Goal: Task Accomplishment & Management: Manage account settings

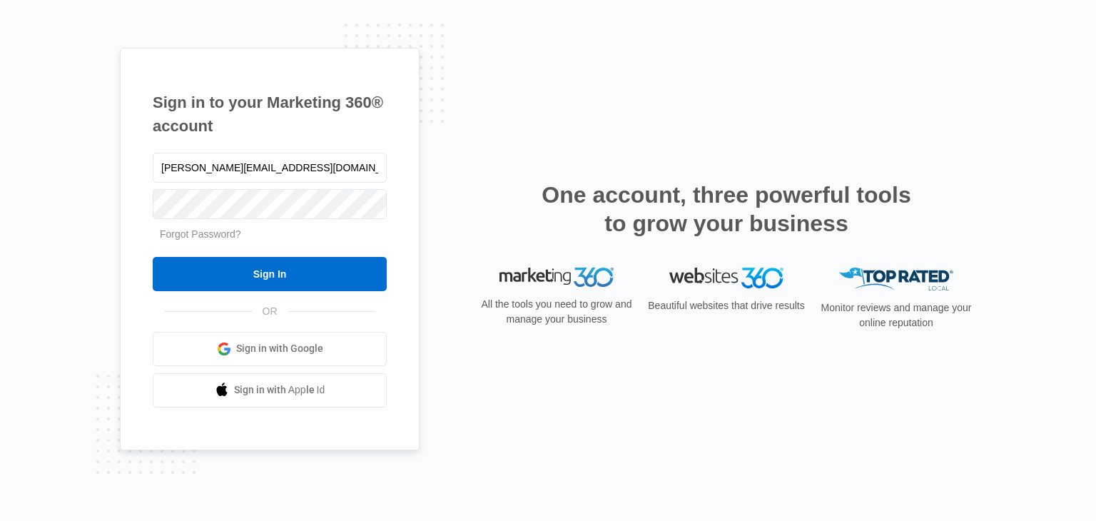
type input "[PERSON_NAME][EMAIL_ADDRESS][DOMAIN_NAME]"
click at [153, 257] on input "Sign In" at bounding box center [270, 274] width 234 height 34
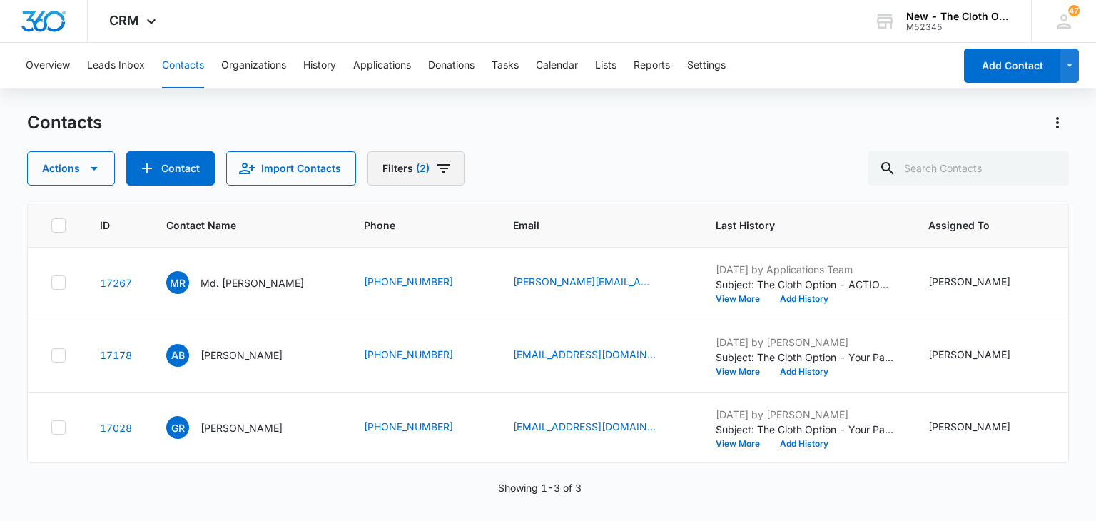
click at [422, 176] on button "Filters (2)" at bounding box center [415, 168] width 97 height 34
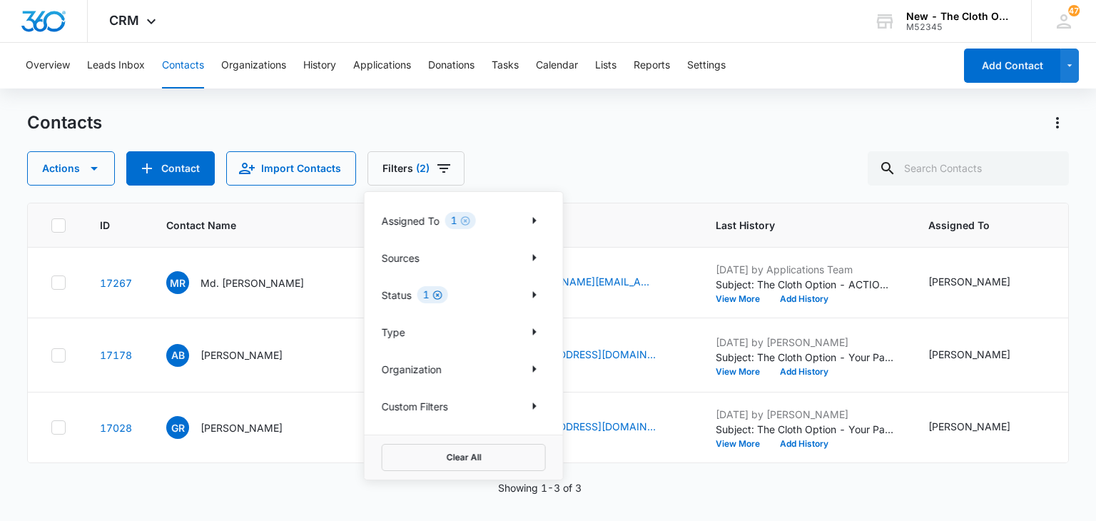
click at [437, 295] on icon "Clear" at bounding box center [437, 294] width 9 height 9
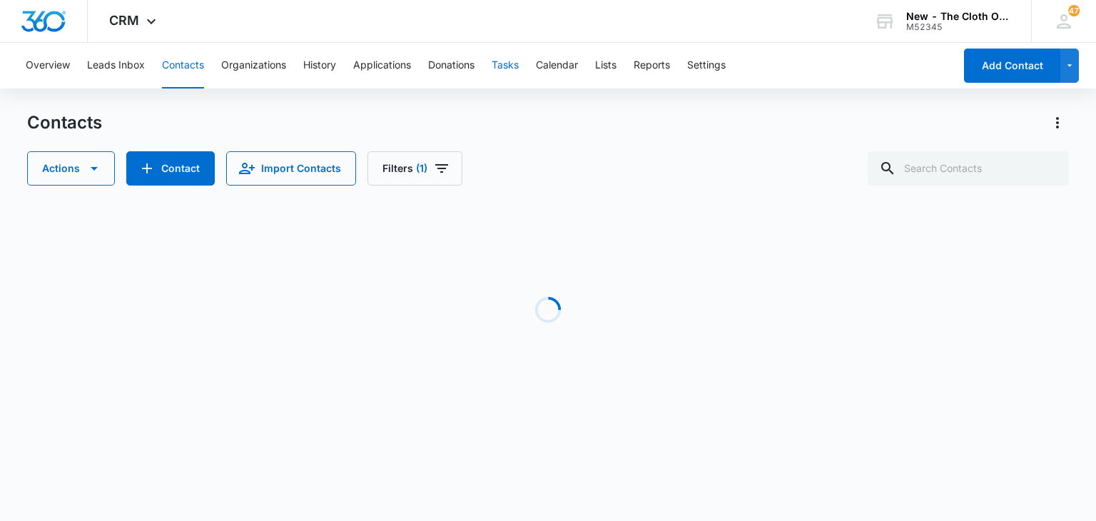
click at [511, 69] on button "Tasks" at bounding box center [505, 66] width 27 height 46
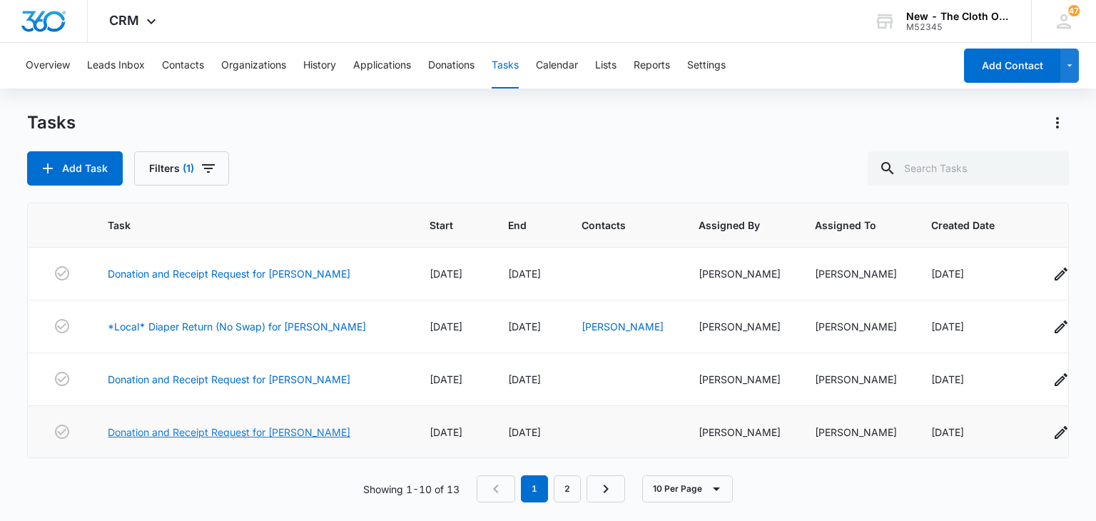
click at [304, 434] on link "Donation and Receipt Request for REBECCA WHITTINGTON" at bounding box center [229, 432] width 243 height 15
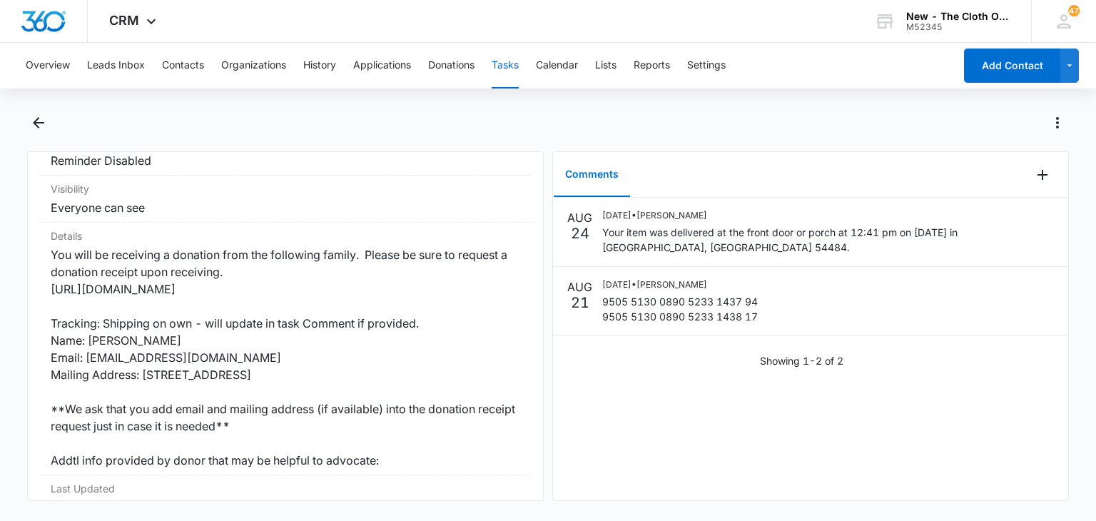
scroll to position [237, 0]
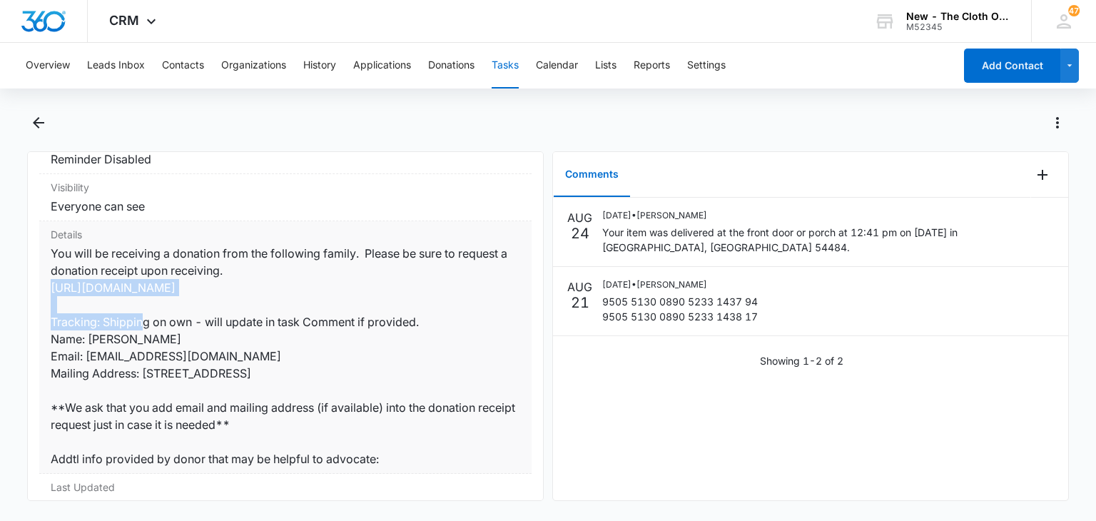
drag, startPoint x: 282, startPoint y: 288, endPoint x: 53, endPoint y: 282, distance: 229.1
click at [53, 282] on dd "You will be receiving a donation from the following family. Please be sure to r…" at bounding box center [286, 356] width 470 height 223
copy dd "https://goo.gl/forms/IqEIO6EgCzrNw05J3"
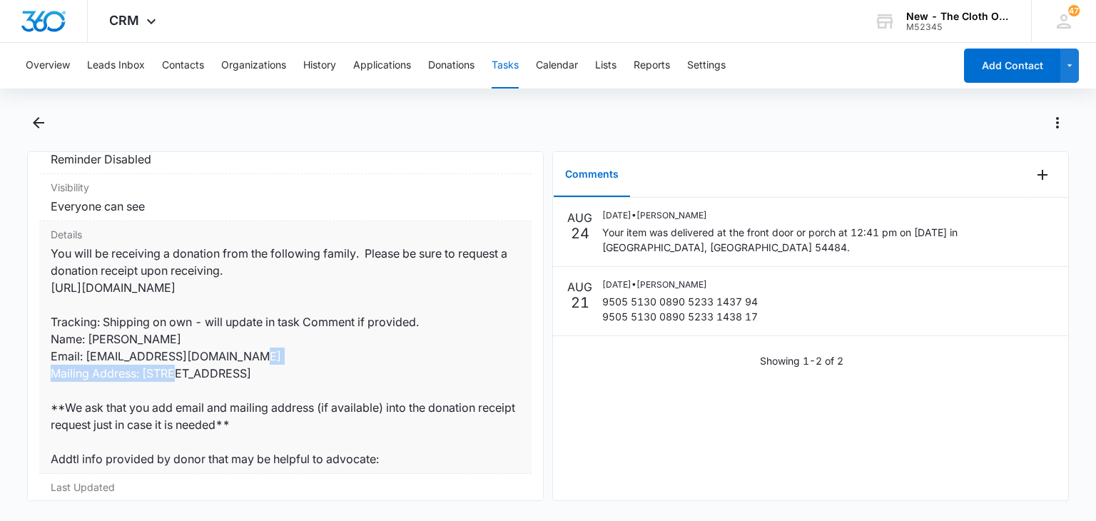
drag, startPoint x: 240, startPoint y: 357, endPoint x: 88, endPoint y: 357, distance: 152.7
click at [88, 357] on dd "You will be receiving a donation from the following family. Please be sure to r…" at bounding box center [286, 356] width 470 height 223
copy dd "rwhittington121@gmail.com"
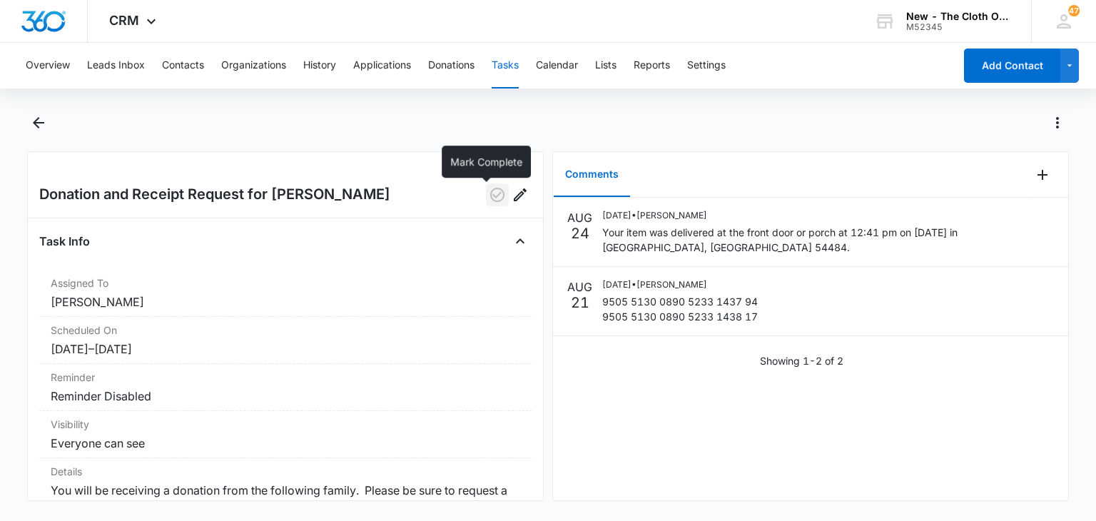
click at [490, 196] on icon "button" at bounding box center [497, 194] width 17 height 17
click at [517, 81] on button "Tasks" at bounding box center [505, 66] width 27 height 46
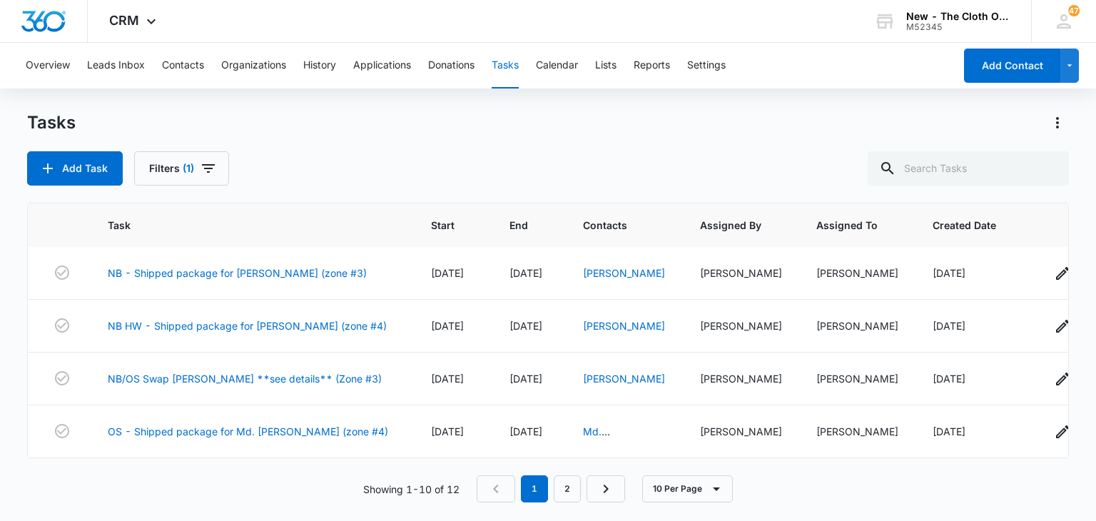
scroll to position [333, 0]
click at [234, 371] on link "NB/OS Swap [PERSON_NAME] **see details** (Zone #3)" at bounding box center [245, 378] width 274 height 15
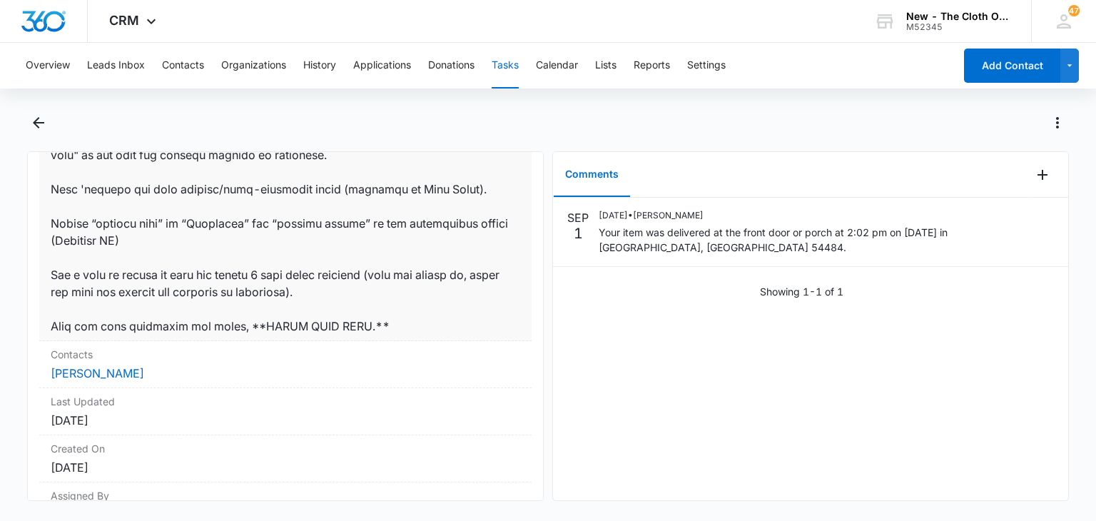
scroll to position [955, 0]
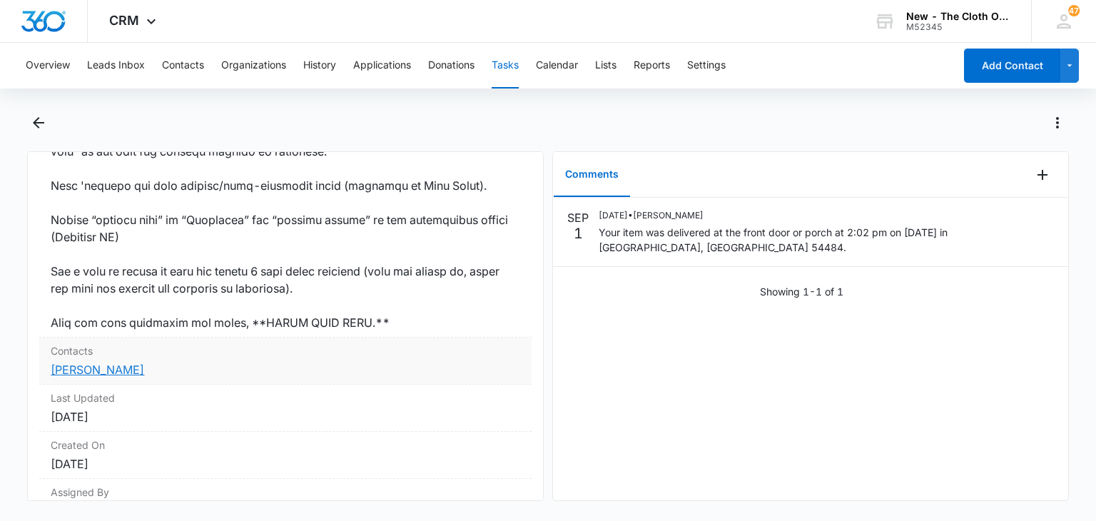
click at [93, 377] on link "[PERSON_NAME]" at bounding box center [97, 369] width 93 height 14
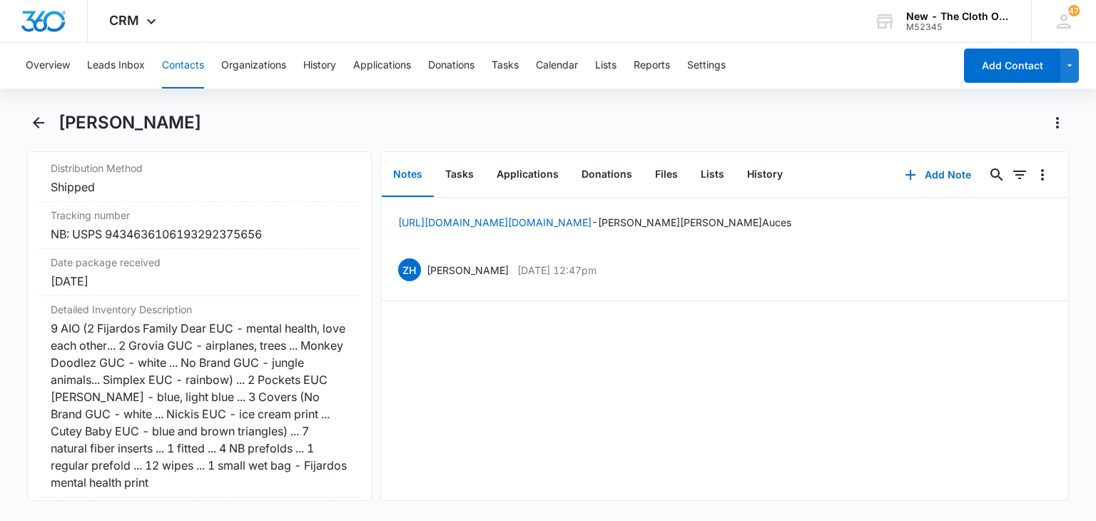
scroll to position [3425, 0]
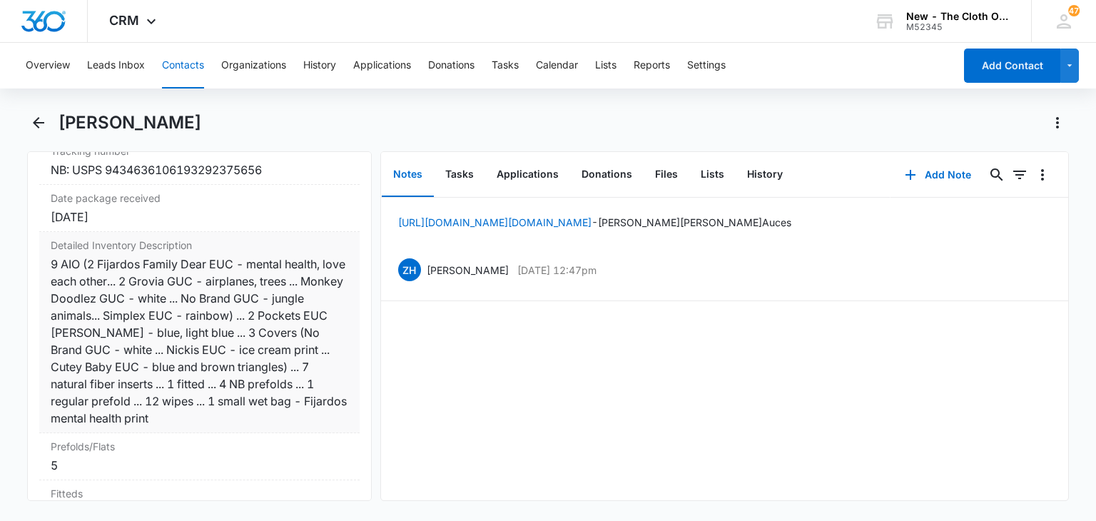
click at [142, 280] on div "9 AIO (2 Fijardos Family Dear EUC - mental health, love each other... 2 Grovia …" at bounding box center [199, 340] width 297 height 171
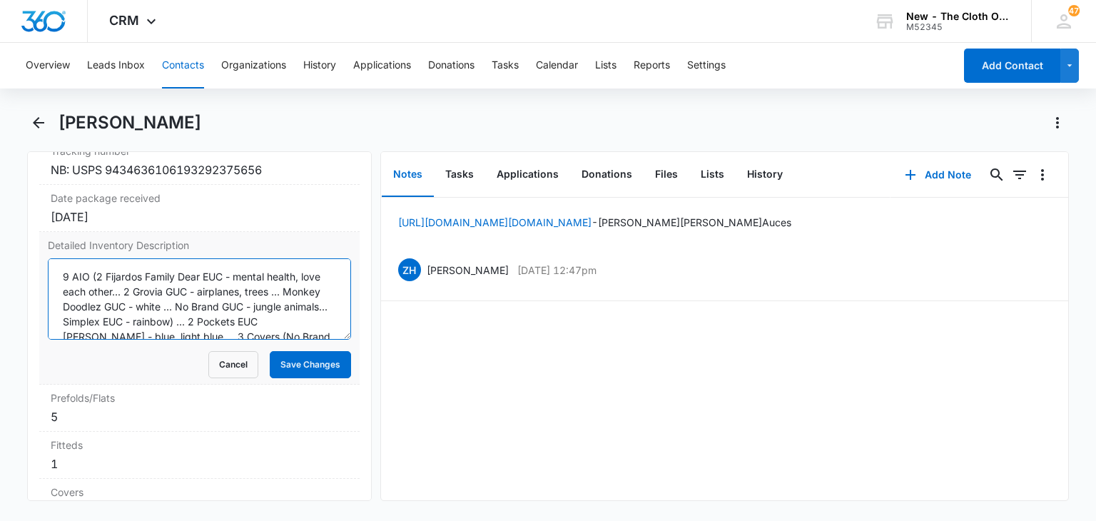
click at [142, 280] on textarea "9 AIO (2 Fijardos Family Dear EUC - mental health, love each other... 2 Grovia …" at bounding box center [199, 298] width 303 height 81
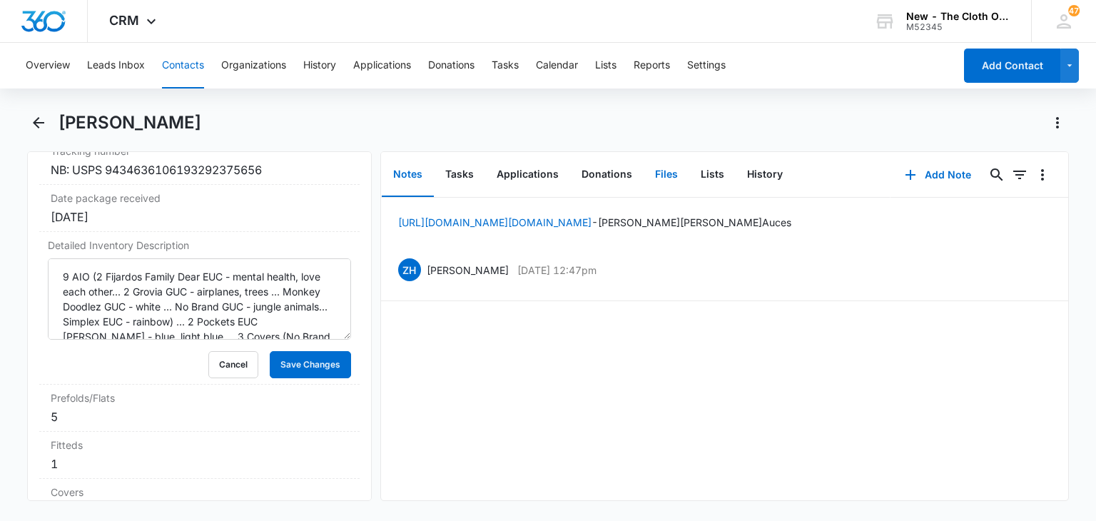
click at [663, 181] on button "Files" at bounding box center [667, 175] width 46 height 44
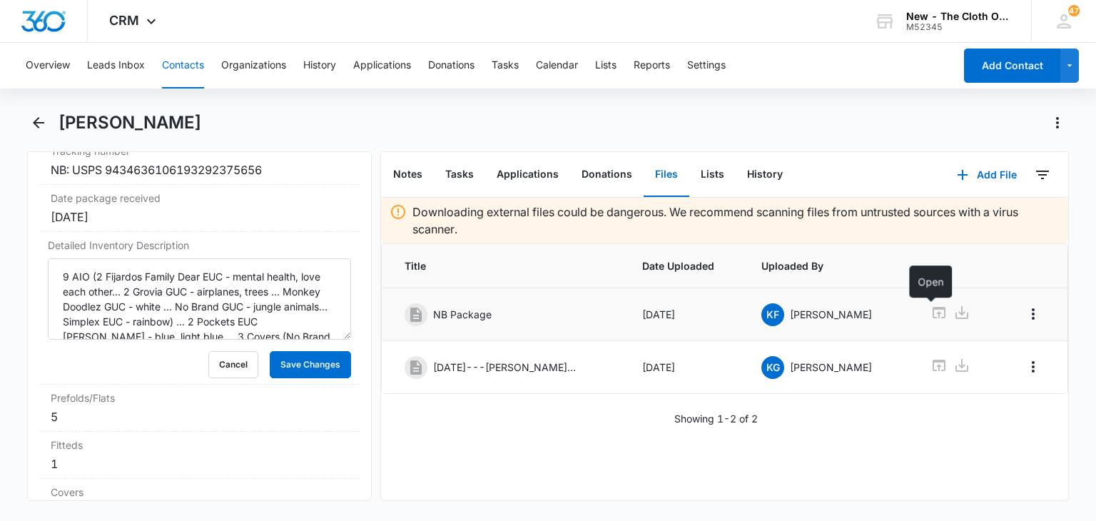
click at [930, 315] on icon at bounding box center [938, 312] width 17 height 17
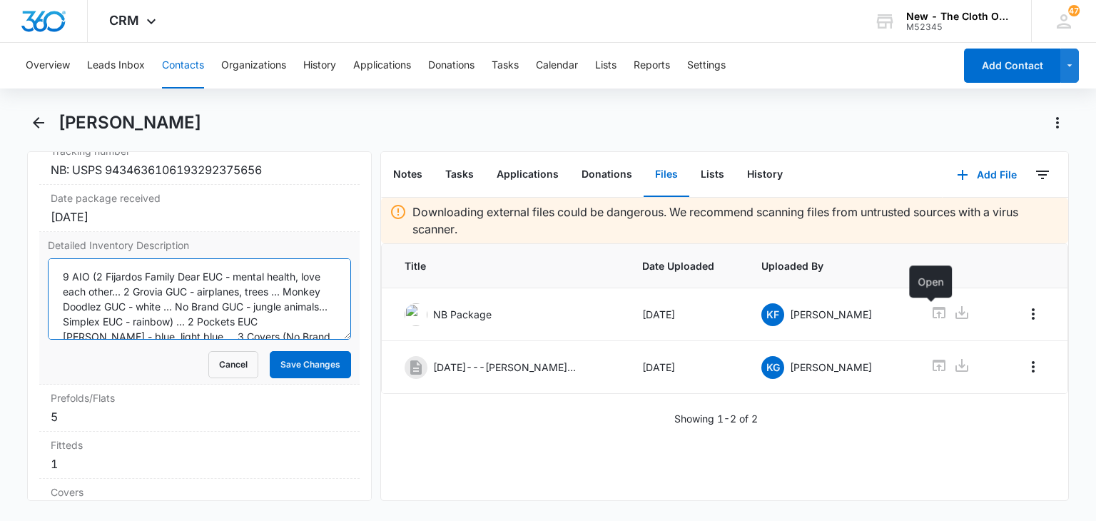
click at [63, 288] on textarea "9 AIO (2 Fijardos Family Dear EUC - mental health, love each other... 2 Grovia …" at bounding box center [199, 298] width 303 height 81
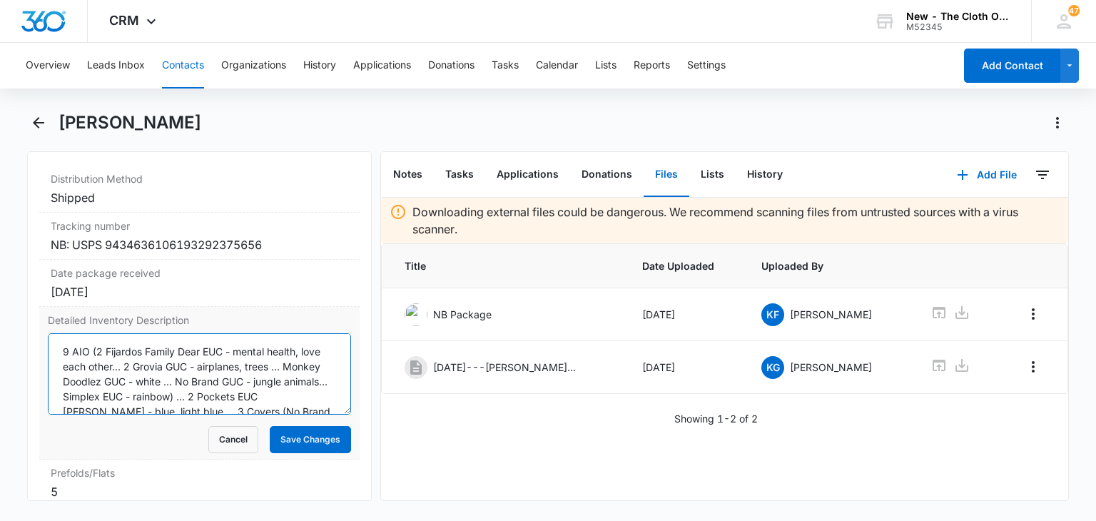
scroll to position [3357, 0]
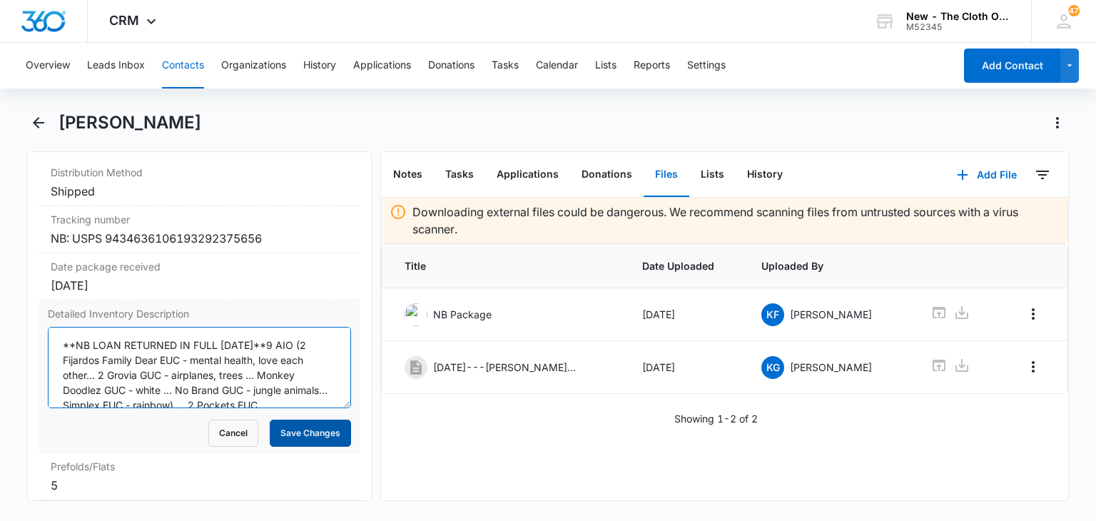
type textarea "**NB LOAN RETURNED IN FULL 09/04/2025**9 AIO (2 Fijardos Family Dear EUC - ment…"
click at [288, 437] on button "Save Changes" at bounding box center [310, 433] width 81 height 27
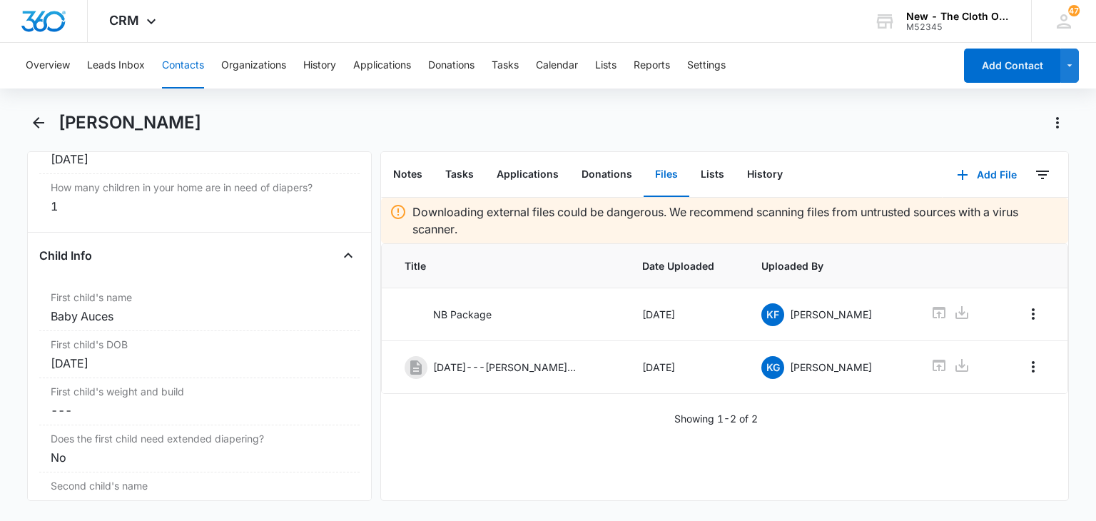
scroll to position [1618, 0]
click at [504, 66] on button "Tasks" at bounding box center [505, 66] width 27 height 46
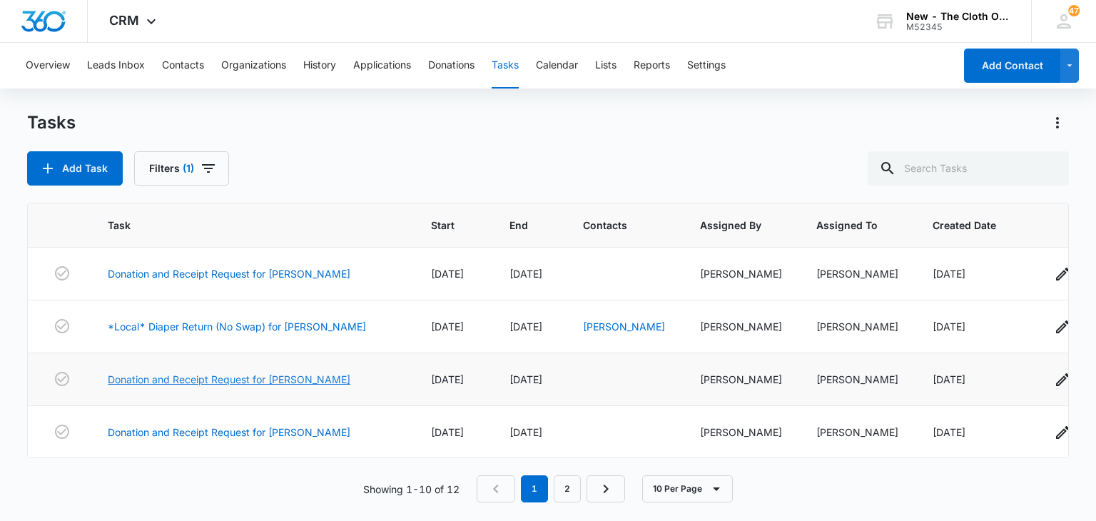
click at [304, 375] on link "Donation and Receipt Request for [PERSON_NAME]" at bounding box center [229, 379] width 243 height 15
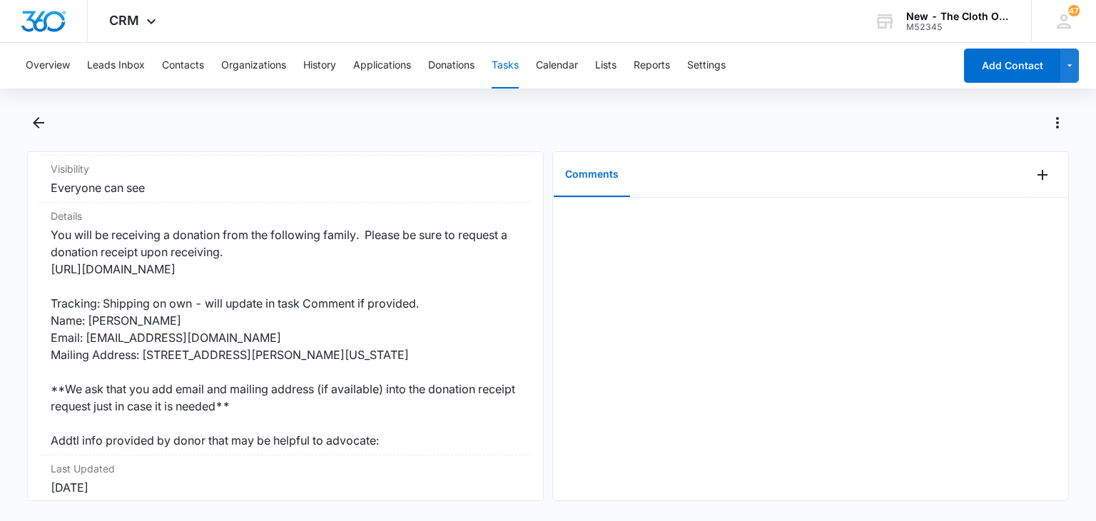
scroll to position [255, 0]
click at [40, 123] on icon "Back" at bounding box center [38, 122] width 17 height 17
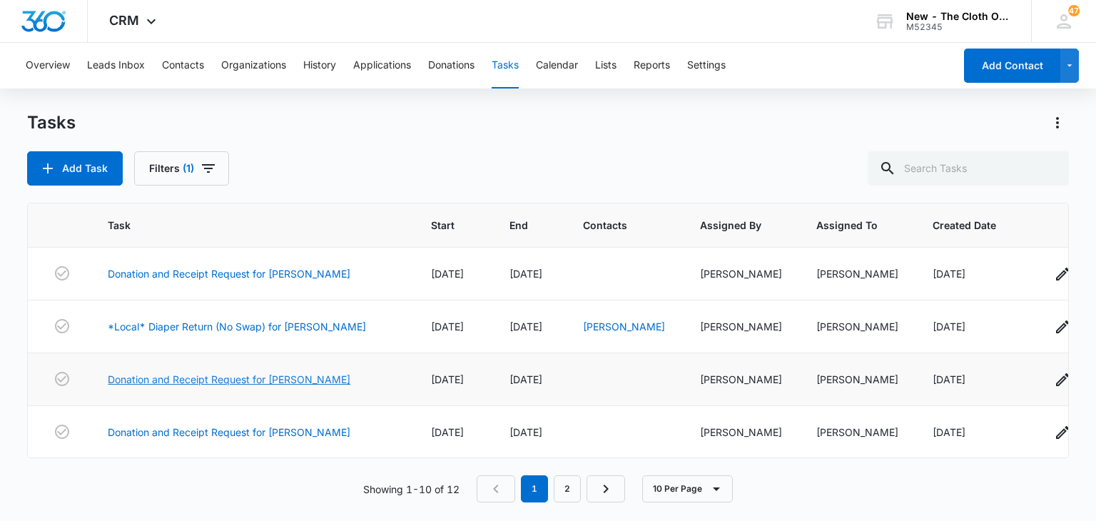
click at [299, 380] on link "Donation and Receipt Request for [PERSON_NAME]" at bounding box center [229, 379] width 243 height 15
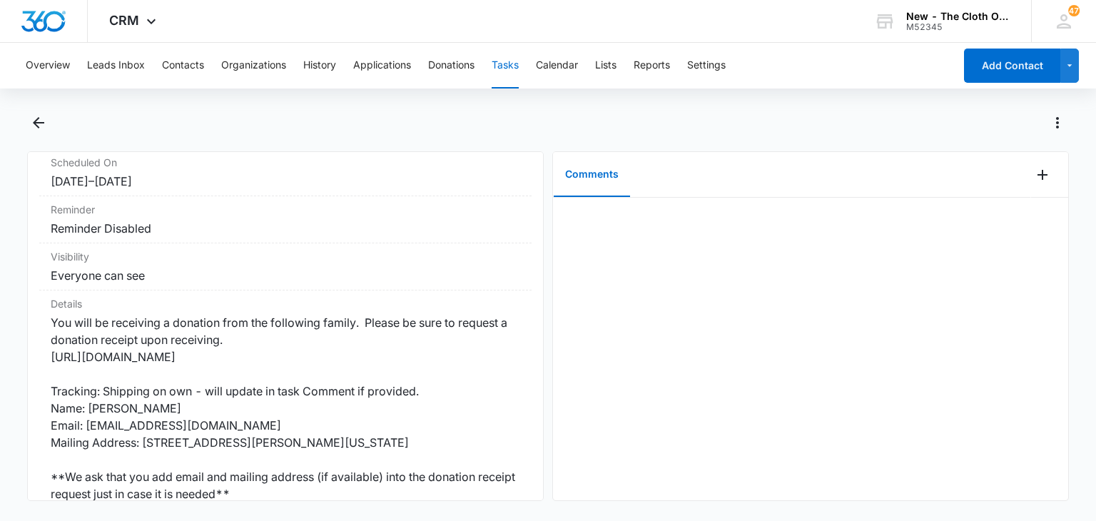
scroll to position [168, 0]
click at [34, 125] on icon "Back" at bounding box center [38, 122] width 17 height 17
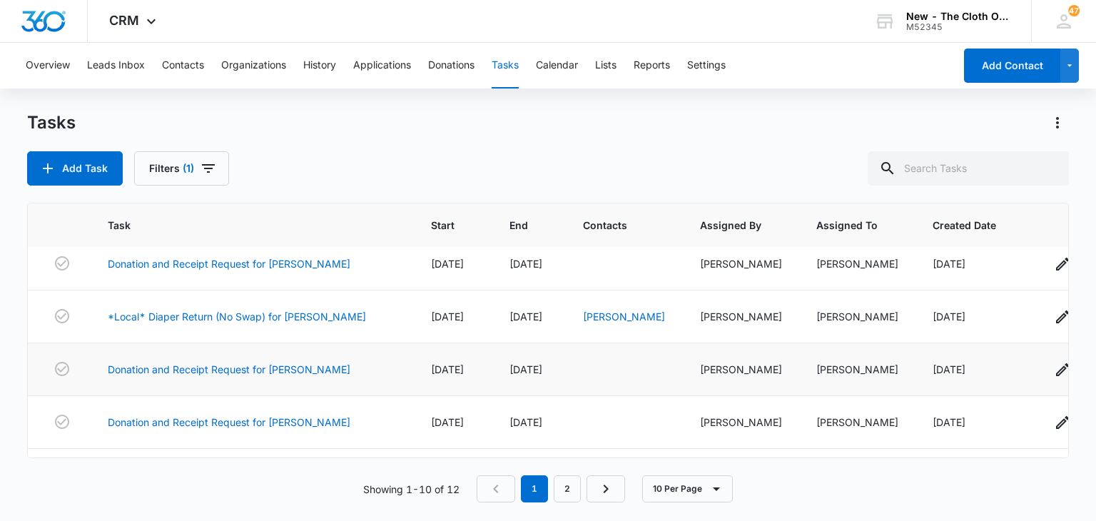
scroll to position [11, 0]
click at [310, 256] on link "Donation and Receipt Request for [PERSON_NAME]" at bounding box center [229, 262] width 243 height 15
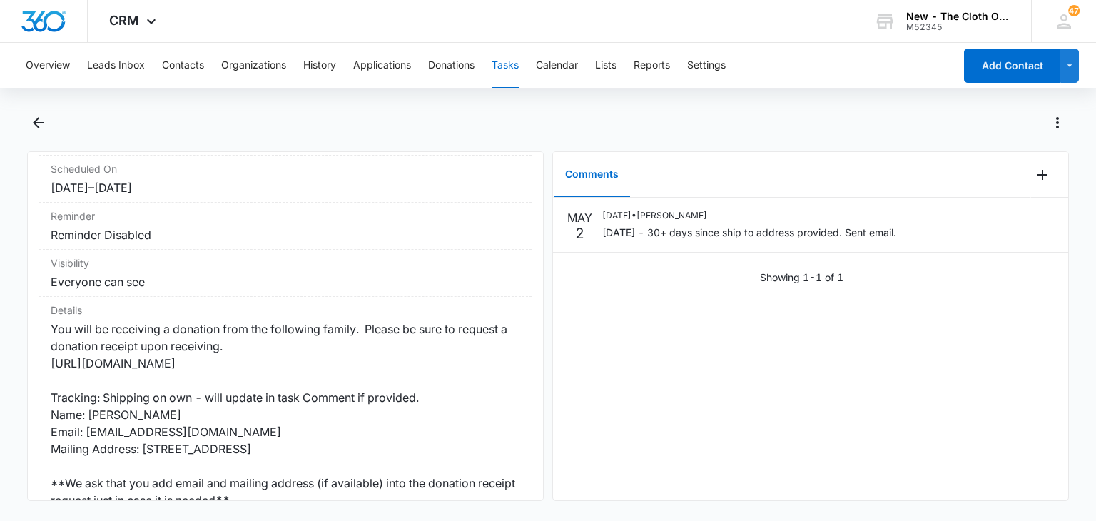
scroll to position [162, 0]
click at [38, 126] on icon "Back" at bounding box center [38, 122] width 11 height 11
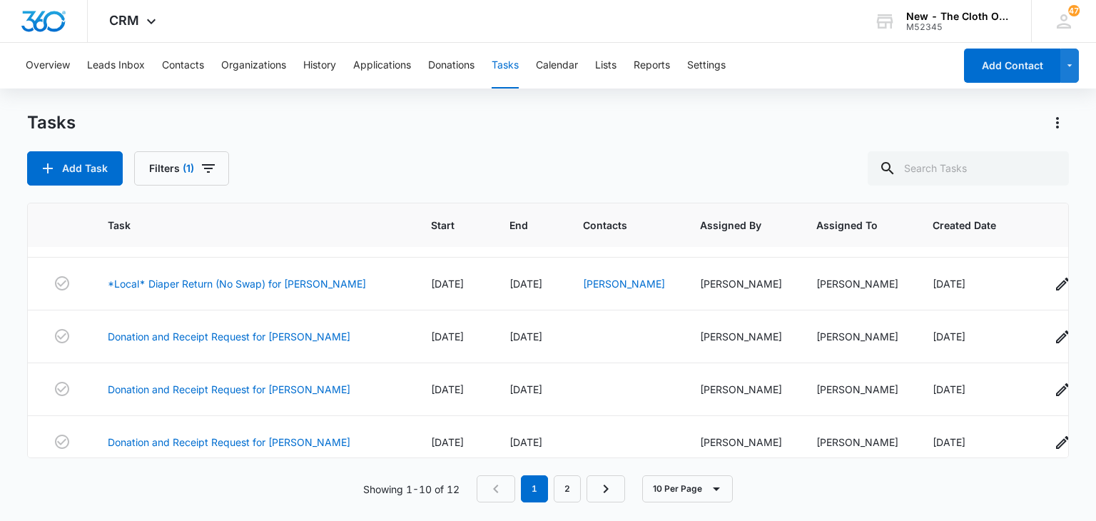
scroll to position [44, 0]
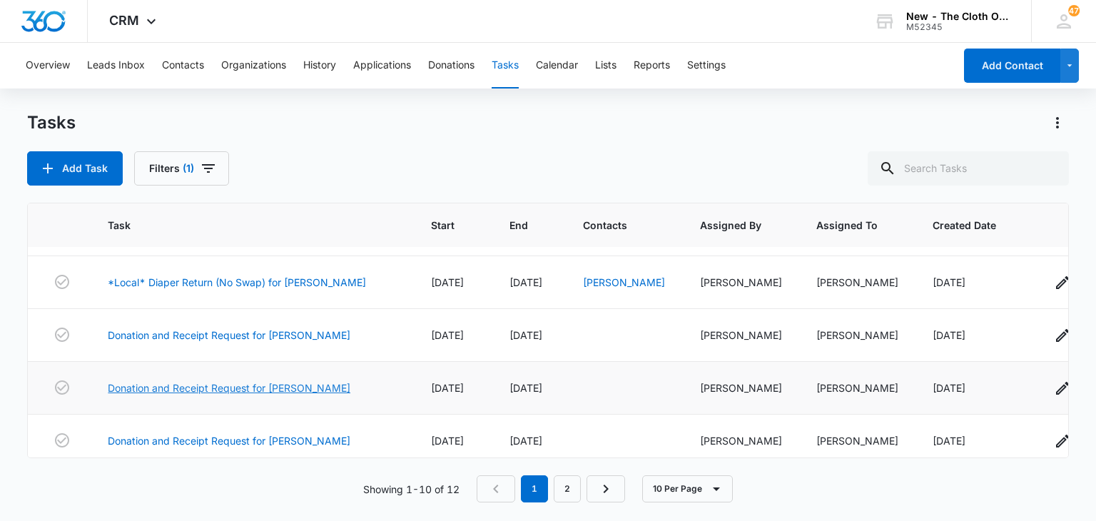
click at [297, 387] on link "Donation and Receipt Request for [PERSON_NAME]" at bounding box center [229, 387] width 243 height 15
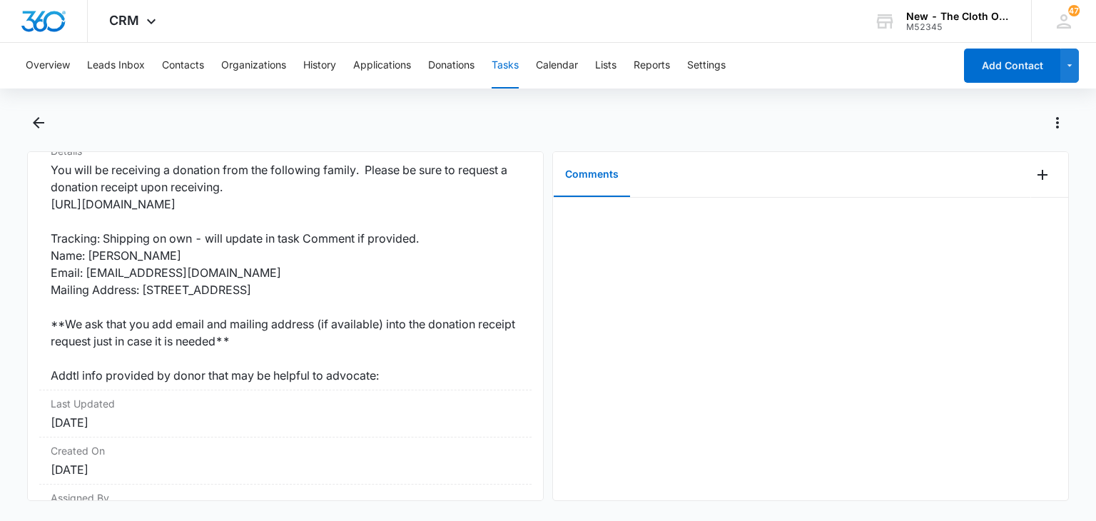
scroll to position [295, 0]
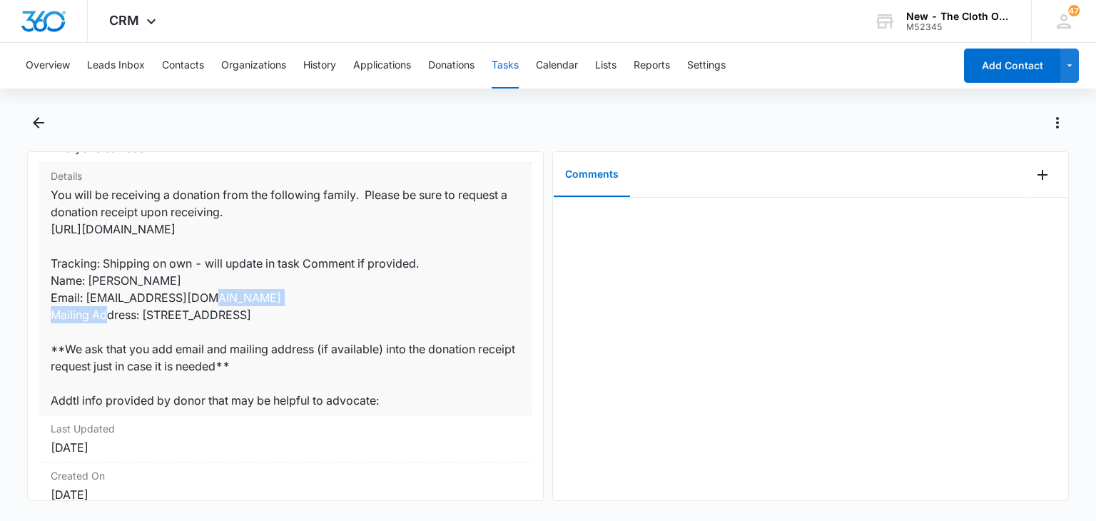
drag, startPoint x: 217, startPoint y: 300, endPoint x: 88, endPoint y: 299, distance: 128.5
click at [88, 299] on dd "You will be receiving a donation from the following family. Please be sure to r…" at bounding box center [286, 297] width 470 height 223
copy dd "[EMAIL_ADDRESS][DOMAIN_NAME]"
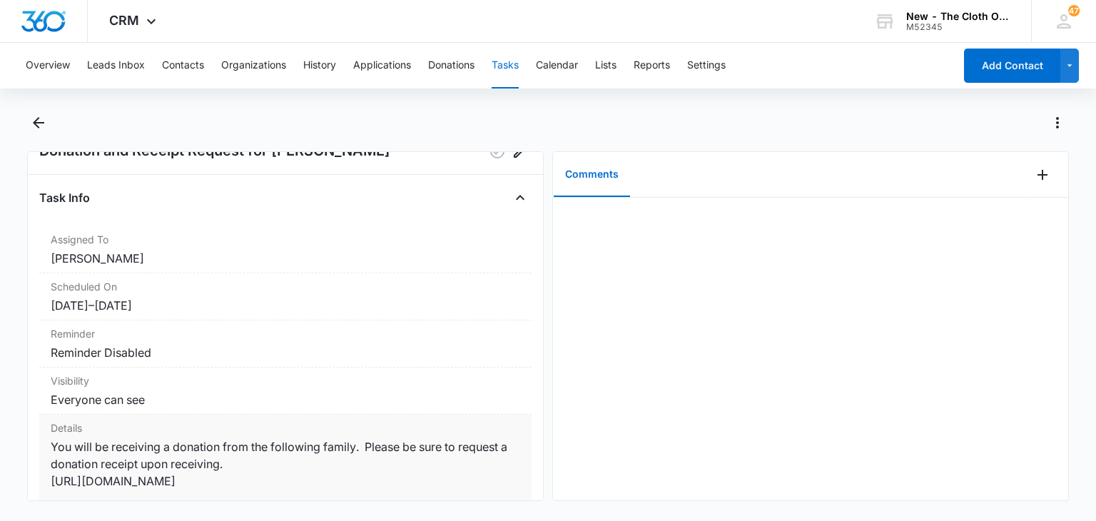
scroll to position [37, 0]
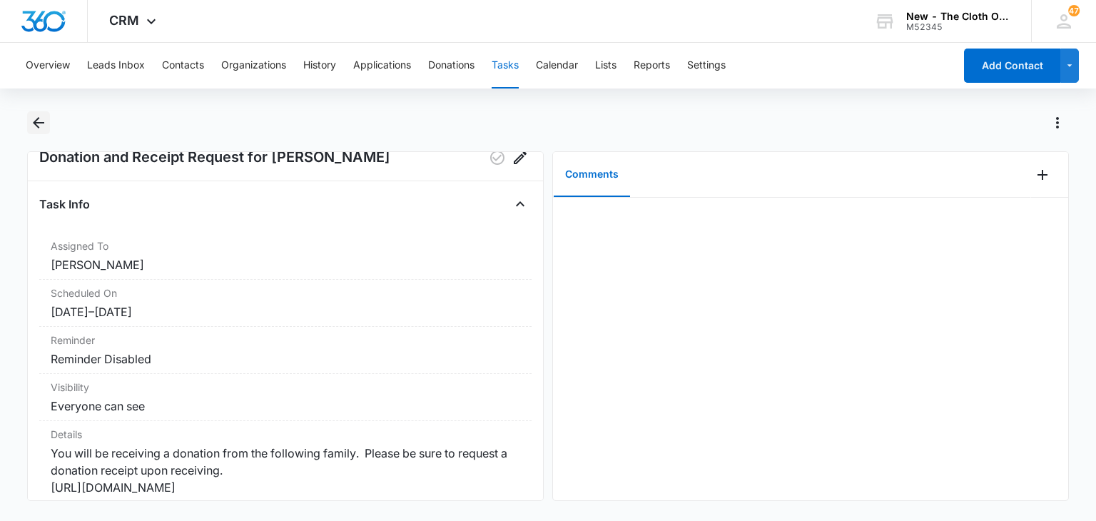
click at [43, 129] on icon "Back" at bounding box center [38, 122] width 17 height 17
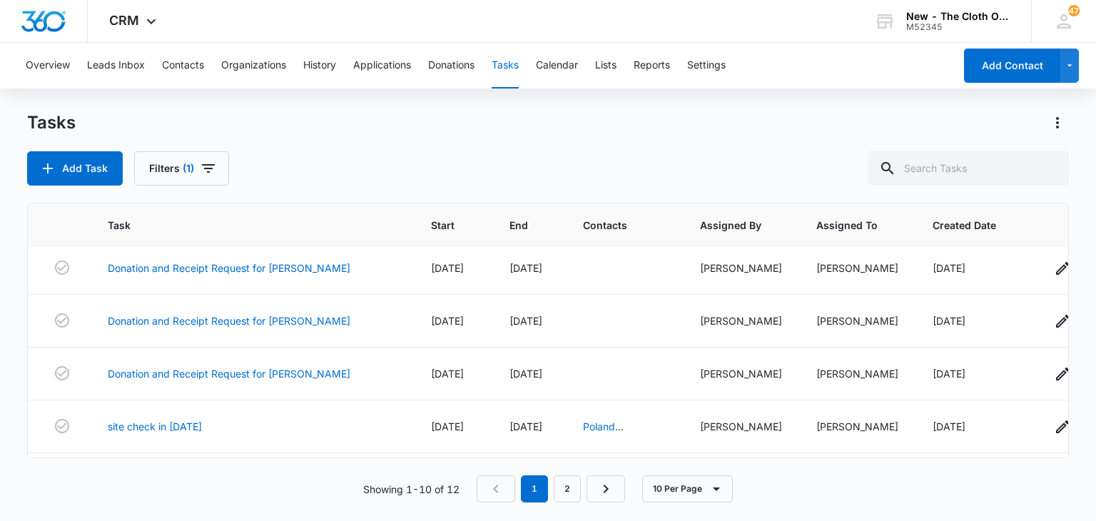
scroll to position [113, 0]
click at [277, 368] on link "Donation and Receipt Request for Rachel Easley" at bounding box center [229, 371] width 243 height 15
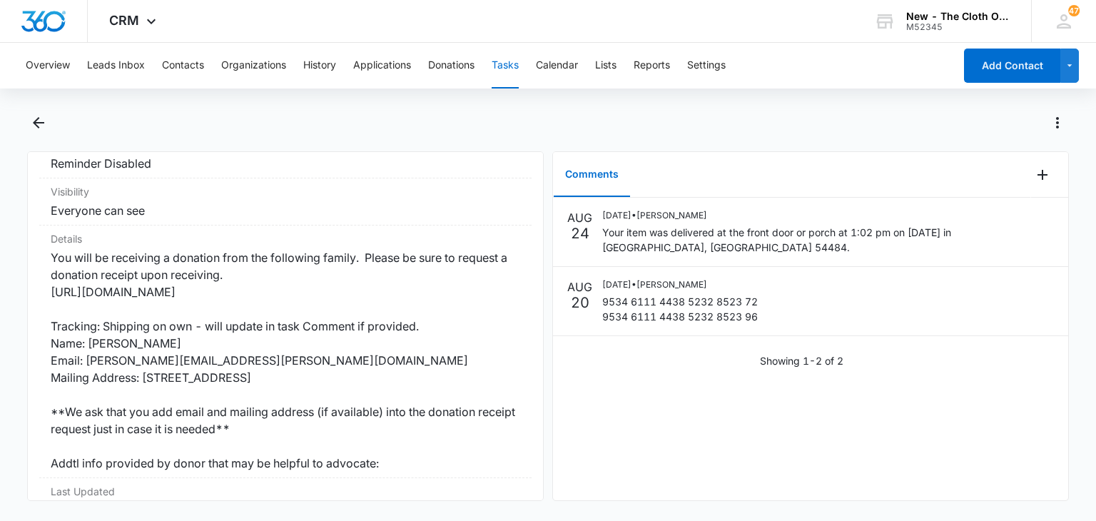
scroll to position [233, 0]
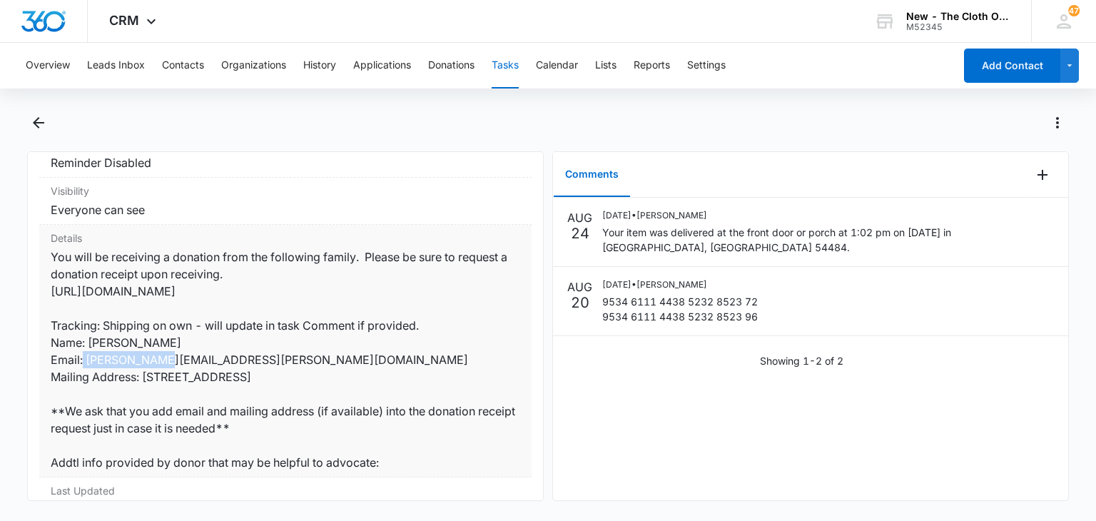
drag, startPoint x: 177, startPoint y: 342, endPoint x: 88, endPoint y: 345, distance: 88.5
click at [88, 345] on dd "You will be receiving a donation from the following family. Please be sure to r…" at bounding box center [286, 359] width 470 height 223
copy dd "Rachel Easley"
drag, startPoint x: 348, startPoint y: 379, endPoint x: 143, endPoint y: 378, distance: 204.8
click at [143, 378] on dd "You will be receiving a donation from the following family. Please be sure to r…" at bounding box center [286, 359] width 470 height 223
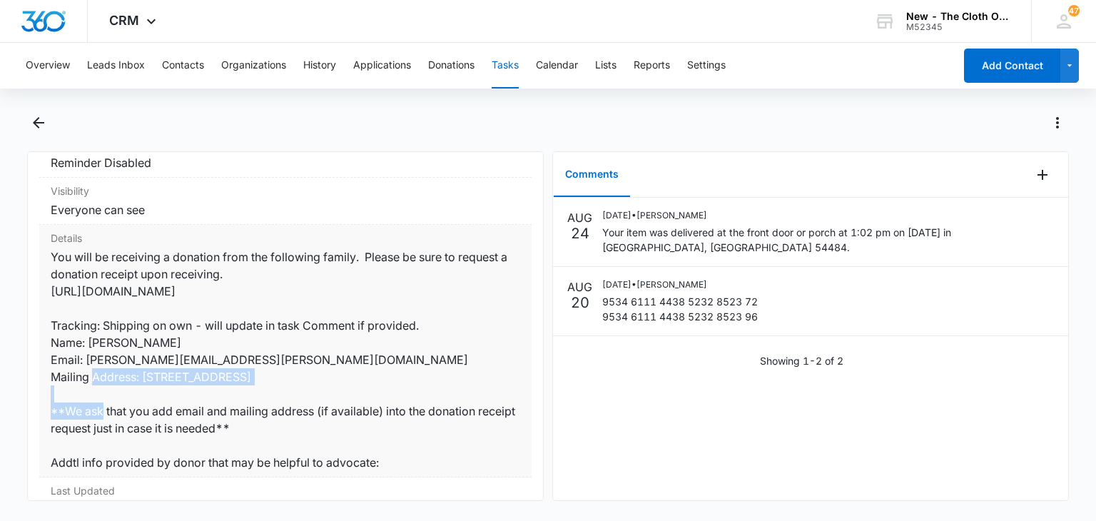
copy dd "1025 Madison St, La Porte, IN 46350"
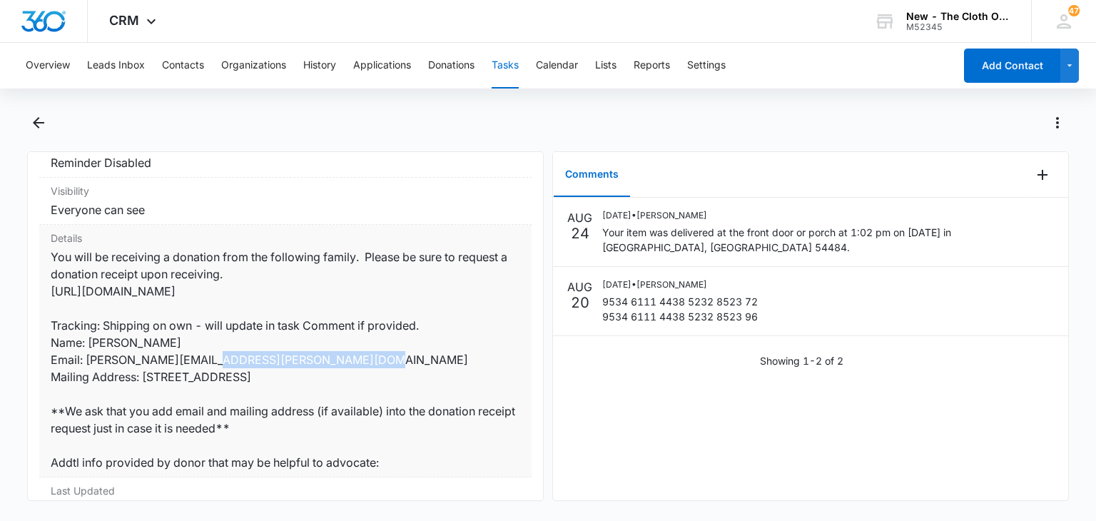
drag, startPoint x: 244, startPoint y: 357, endPoint x: 86, endPoint y: 360, distance: 157.7
click at [86, 360] on dd "You will be receiving a donation from the following family. Please be sure to r…" at bounding box center [286, 359] width 470 height 223
copy dd "Rachel.s.easley@gmail.com"
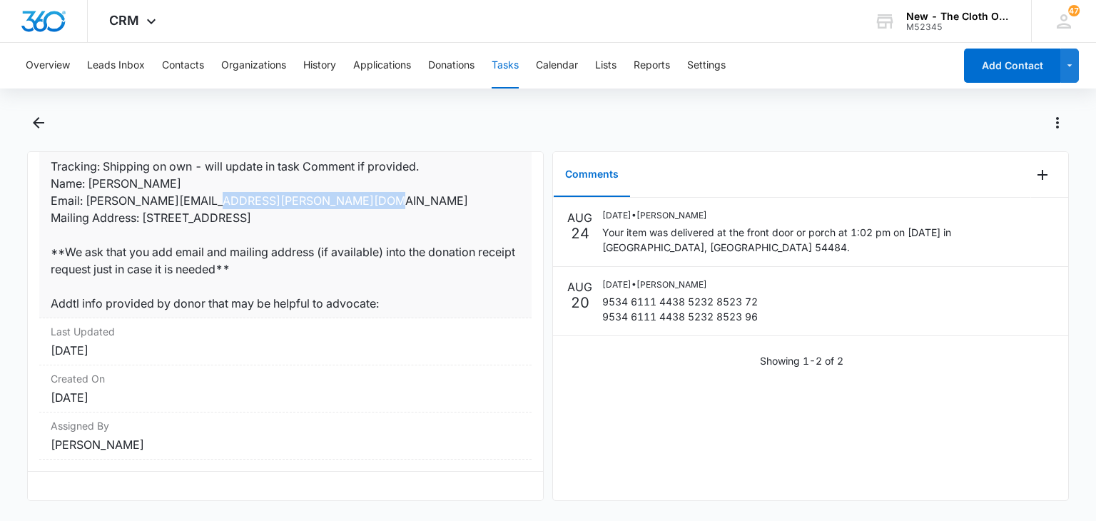
scroll to position [0, 0]
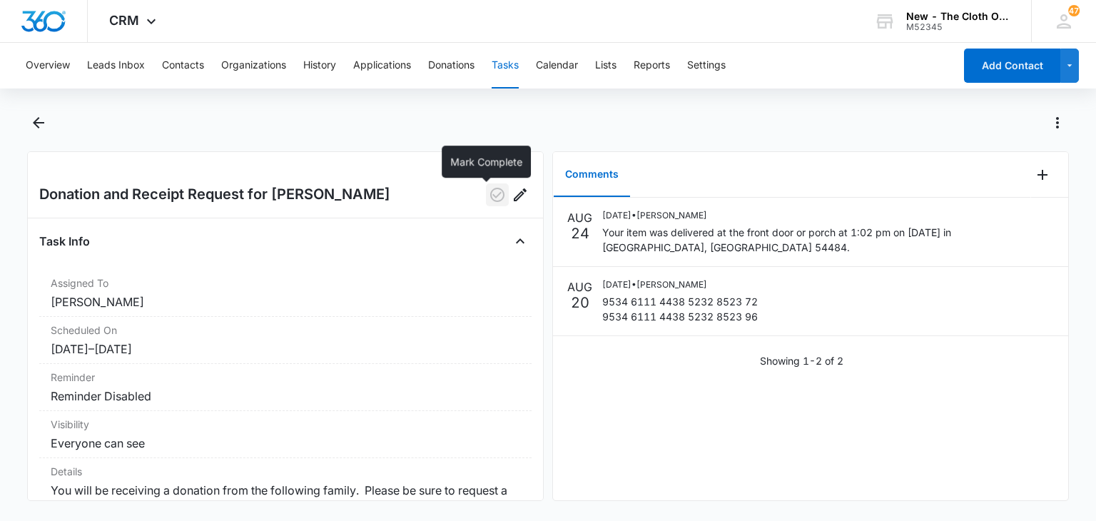
click at [489, 192] on icon "button" at bounding box center [497, 194] width 17 height 17
click at [512, 69] on button "Tasks" at bounding box center [505, 66] width 27 height 46
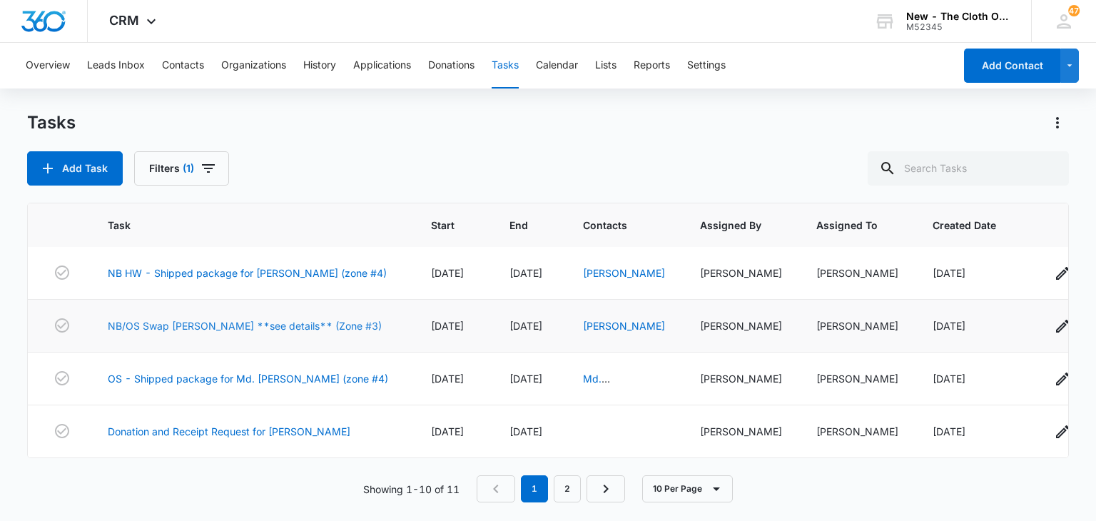
scroll to position [331, 0]
click at [263, 318] on link "NB/OS Swap [PERSON_NAME] **see details** (Zone #3)" at bounding box center [245, 325] width 274 height 15
